Goal: Complete application form

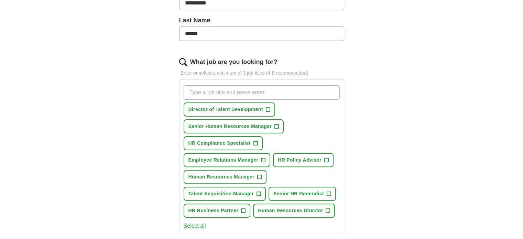
scroll to position [179, 0]
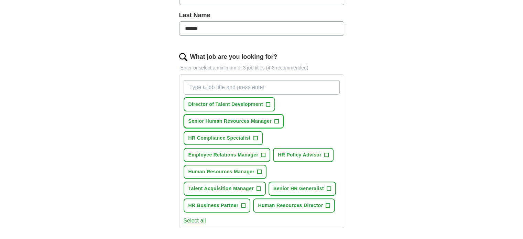
click at [275, 119] on span "+" at bounding box center [276, 122] width 4 height 6
click at [247, 156] on span "Employee Relations Manager" at bounding box center [223, 154] width 70 height 7
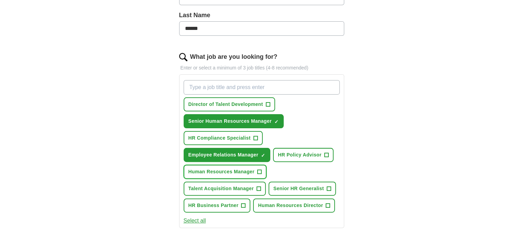
click at [235, 171] on span "Human Resources Manager" at bounding box center [221, 171] width 66 height 7
click at [226, 203] on span "HR Business Partner" at bounding box center [213, 205] width 50 height 7
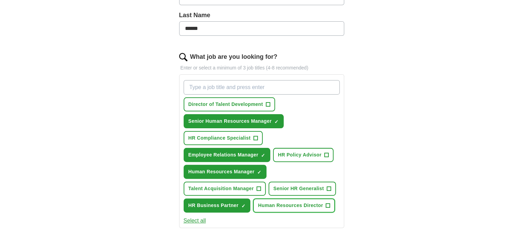
click at [276, 205] on span "Human Resources Director" at bounding box center [290, 205] width 65 height 7
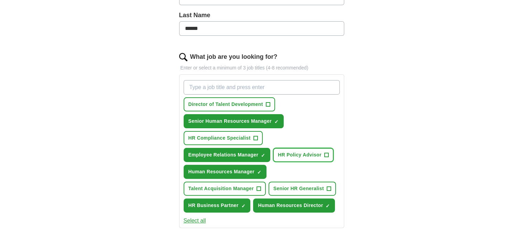
click at [292, 151] on span "HR Policy Advisor" at bounding box center [300, 154] width 44 height 7
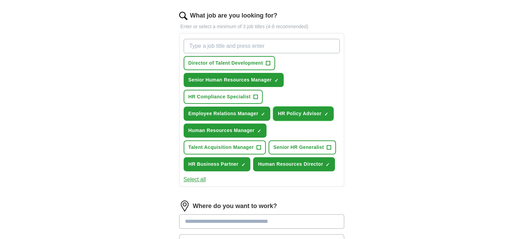
scroll to position [234, 0]
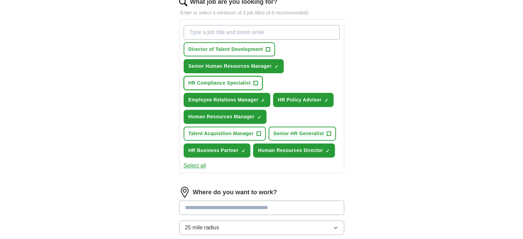
click at [238, 77] on button "HR Compliance Specialist +" at bounding box center [223, 83] width 79 height 14
click at [276, 207] on input at bounding box center [261, 207] width 165 height 14
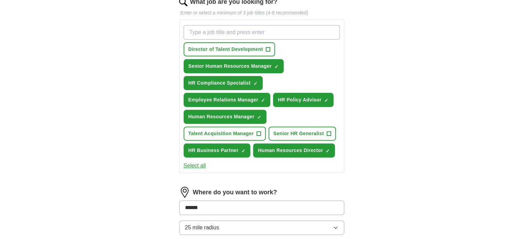
type input "*******"
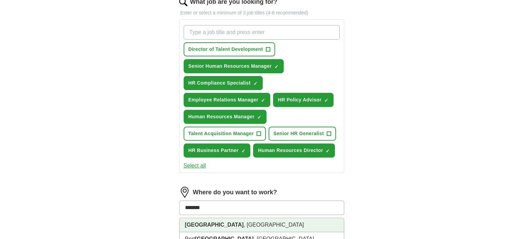
click at [320, 222] on li "[GEOGRAPHIC_DATA] , [GEOGRAPHIC_DATA]" at bounding box center [261, 225] width 164 height 14
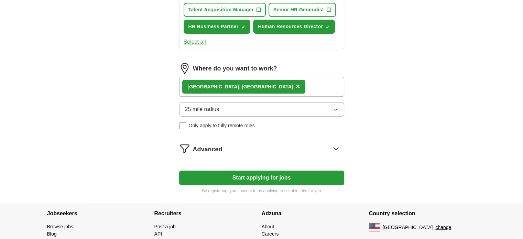
scroll to position [385, 0]
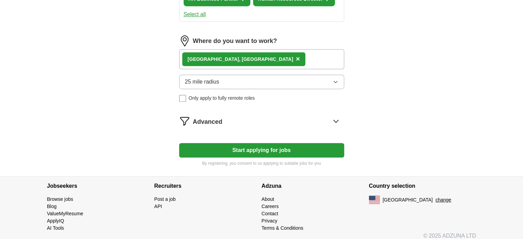
click at [297, 147] on button "Start applying for jobs" at bounding box center [261, 150] width 165 height 14
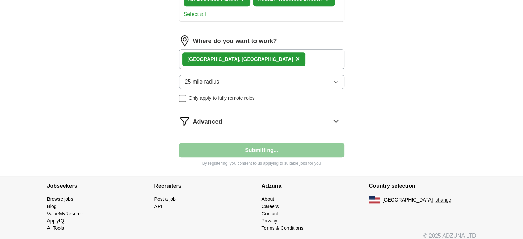
select select "**"
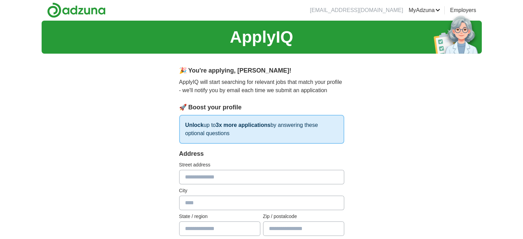
scroll to position [0, 0]
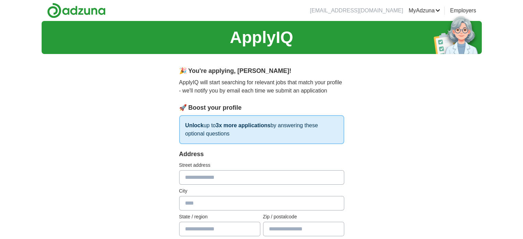
click at [279, 177] on input "text" at bounding box center [261, 177] width 165 height 14
type input "**********"
type input "**"
type input "*****"
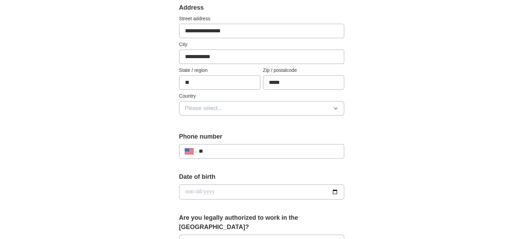
scroll to position [160, 0]
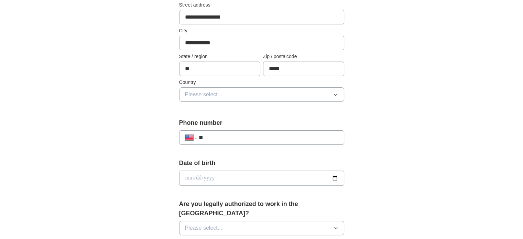
click at [334, 96] on icon "button" at bounding box center [336, 95] width 6 height 6
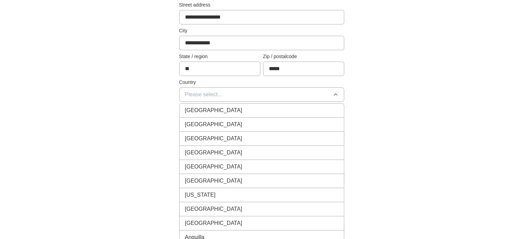
click at [313, 121] on div "[GEOGRAPHIC_DATA]" at bounding box center [261, 124] width 153 height 8
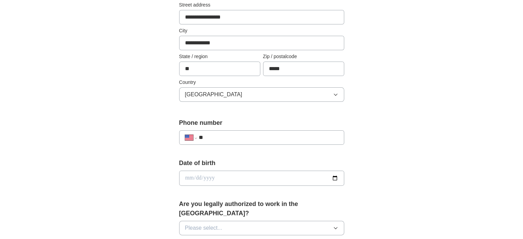
click at [280, 136] on input "**" at bounding box center [268, 137] width 140 height 8
type input "**"
select select "**"
type input "*"
click at [231, 221] on button "Please select..." at bounding box center [261, 228] width 165 height 14
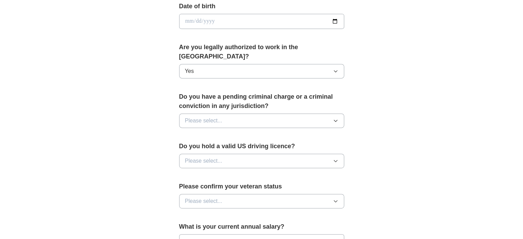
scroll to position [321, 0]
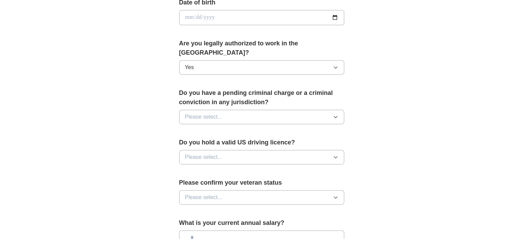
click at [337, 114] on icon "button" at bounding box center [336, 117] width 6 height 6
click at [295, 143] on div "No" at bounding box center [261, 147] width 153 height 8
click at [340, 150] on button "Please select..." at bounding box center [261, 157] width 165 height 14
click at [327, 169] on div "Yes" at bounding box center [261, 173] width 153 height 8
click at [334, 195] on icon "button" at bounding box center [336, 198] width 6 height 6
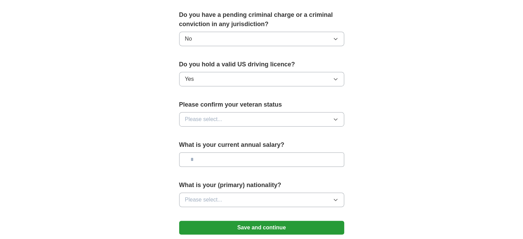
scroll to position [413, 0]
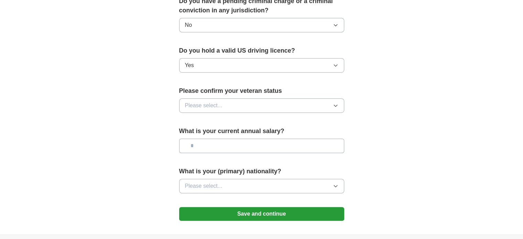
click at [335, 98] on button "Please select..." at bounding box center [261, 105] width 165 height 14
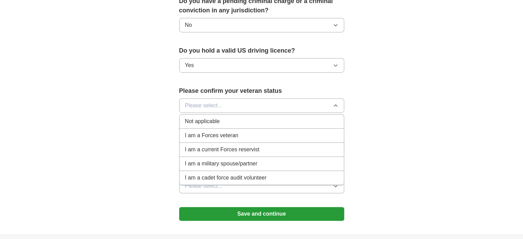
click at [324, 117] on div "Not applicable" at bounding box center [261, 121] width 153 height 8
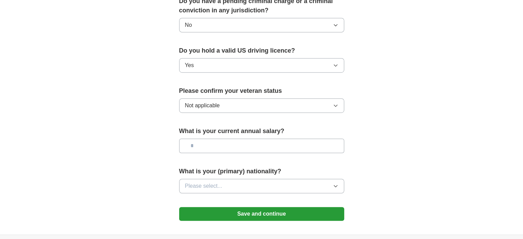
click at [310, 139] on input "text" at bounding box center [261, 146] width 165 height 14
type input "********"
click at [336, 183] on icon "button" at bounding box center [336, 186] width 6 height 6
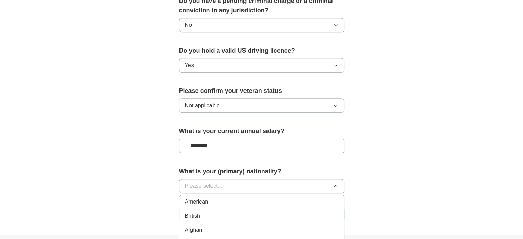
click at [318, 198] on div "American" at bounding box center [261, 202] width 153 height 8
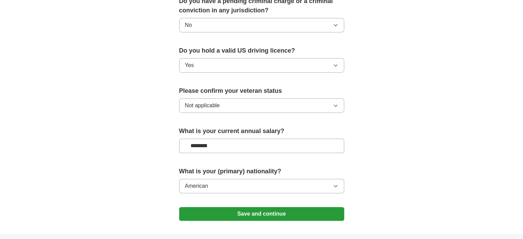
click at [316, 207] on button "Save and continue" at bounding box center [261, 214] width 165 height 14
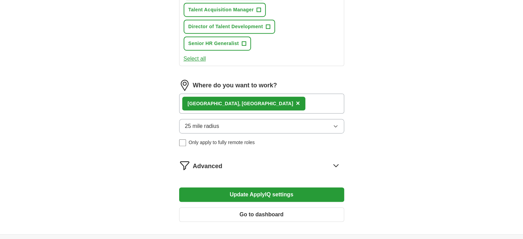
scroll to position [418, 0]
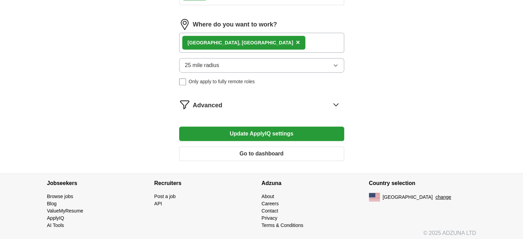
click at [334, 99] on icon at bounding box center [335, 104] width 11 height 11
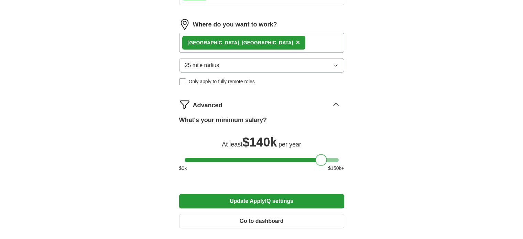
drag, startPoint x: 188, startPoint y: 160, endPoint x: 319, endPoint y: 170, distance: 131.0
click at [319, 170] on div "What's your minimum salary? At least $ 140k per year $ 0 k $ 150 k+" at bounding box center [261, 147] width 165 height 62
click at [299, 196] on button "Update ApplyIQ settings" at bounding box center [261, 201] width 165 height 14
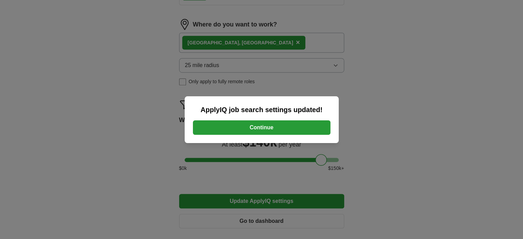
click at [285, 125] on button "Continue" at bounding box center [262, 127] width 138 height 14
